Goal: Transaction & Acquisition: Book appointment/travel/reservation

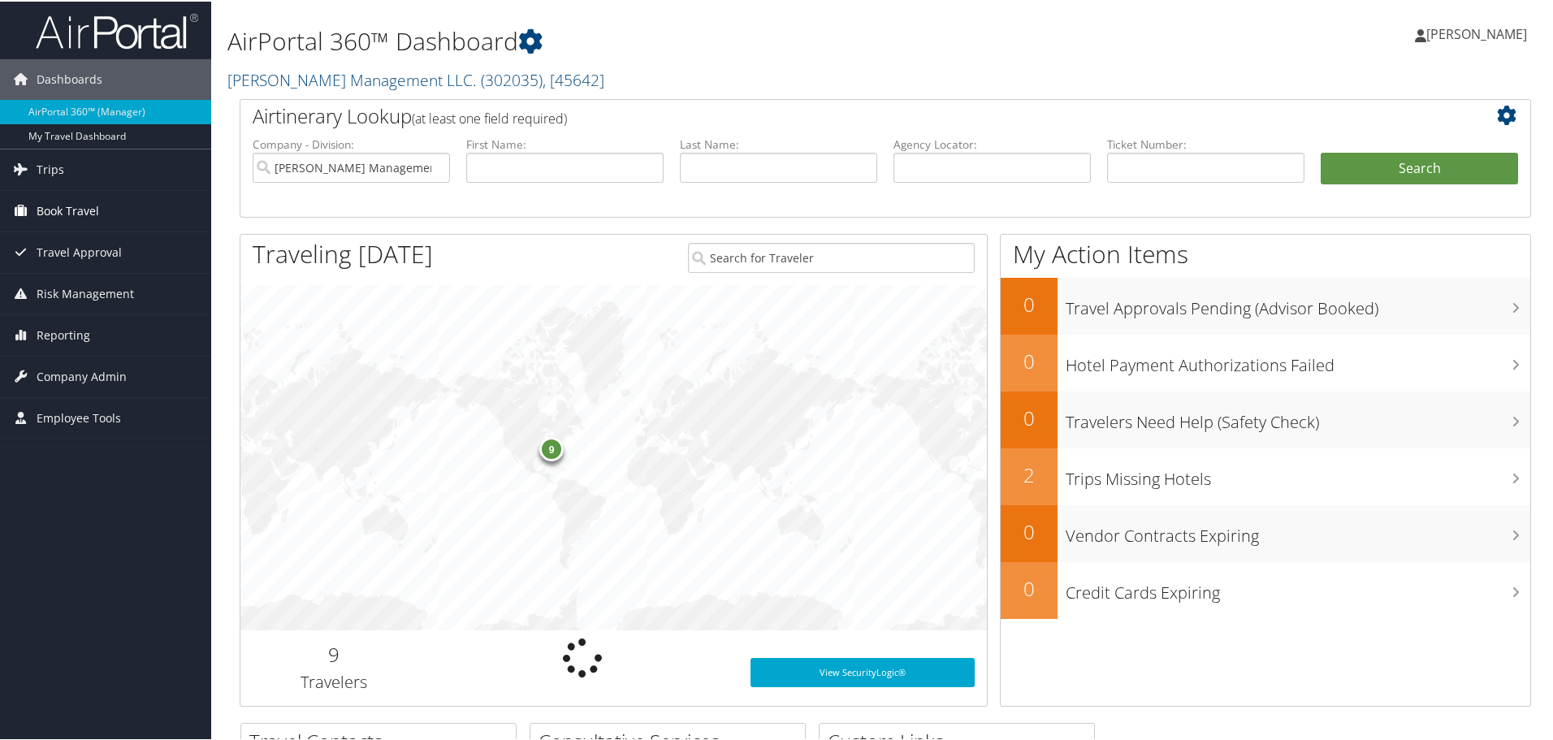
click at [59, 211] on span "Book Travel" at bounding box center [68, 209] width 63 height 41
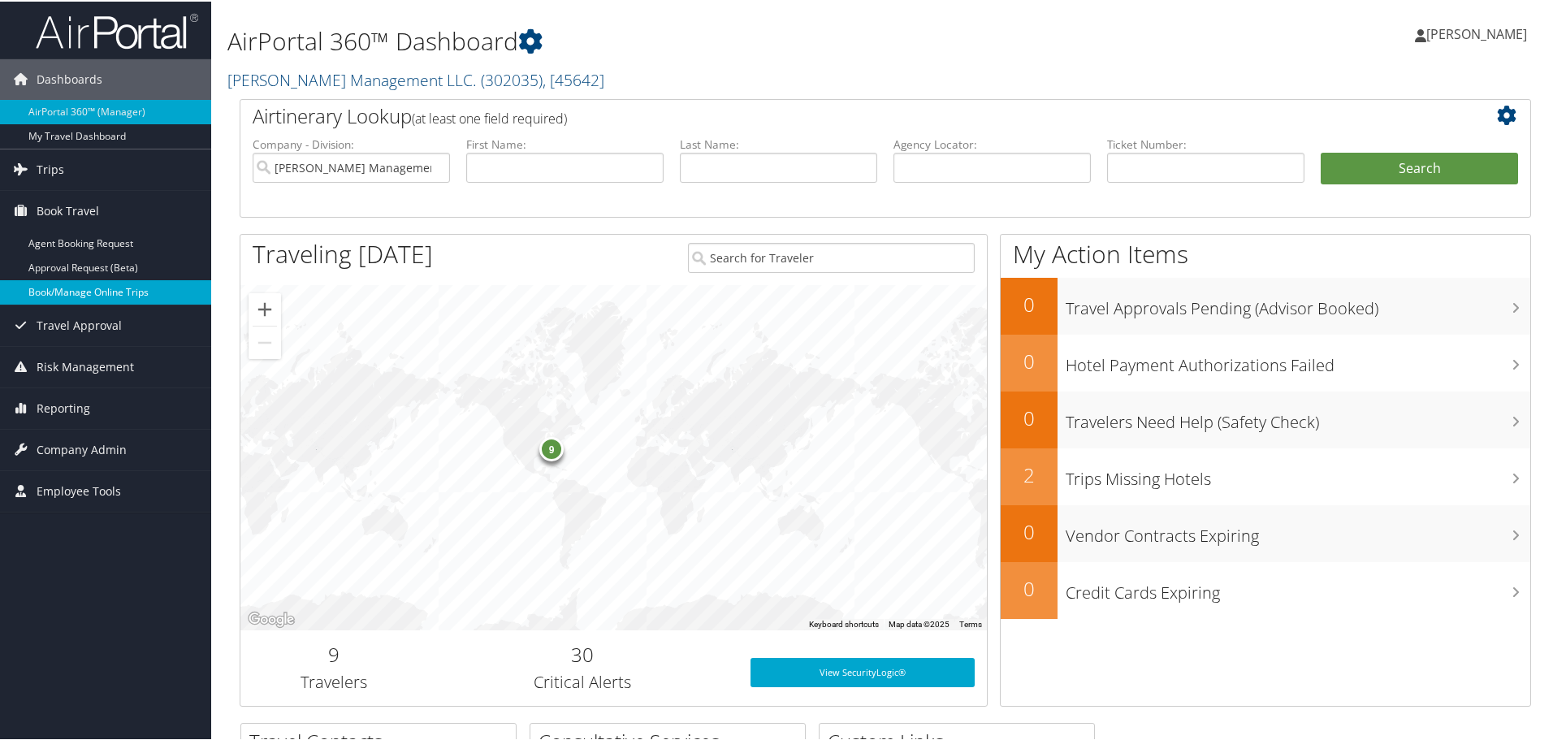
click at [96, 288] on link "Book/Manage Online Trips" at bounding box center [105, 291] width 211 height 24
